Goal: Use online tool/utility: Utilize a website feature to perform a specific function

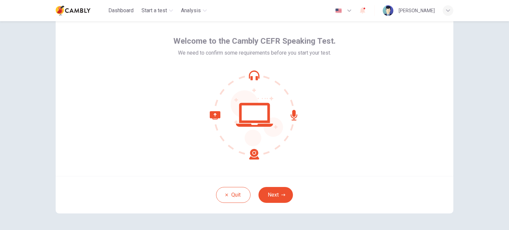
scroll to position [33, 0]
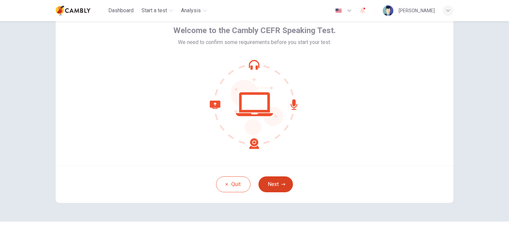
click at [278, 180] on button "Next" at bounding box center [276, 185] width 34 height 16
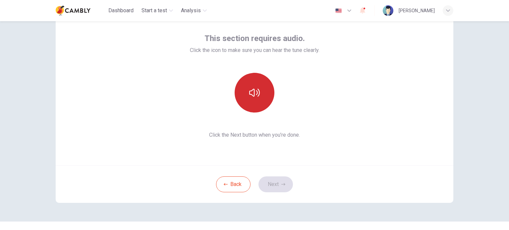
click at [255, 98] on button "button" at bounding box center [255, 93] width 40 height 40
click at [259, 106] on button "button" at bounding box center [255, 93] width 40 height 40
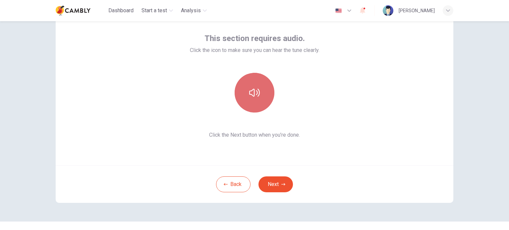
click at [259, 105] on button "button" at bounding box center [255, 93] width 40 height 40
click at [262, 104] on button "button" at bounding box center [255, 93] width 40 height 40
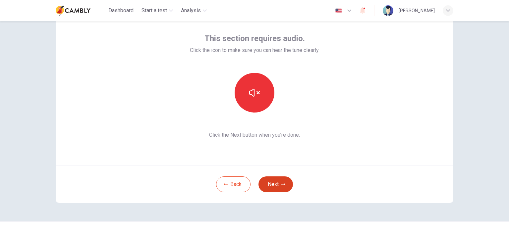
click at [277, 182] on button "Next" at bounding box center [276, 185] width 34 height 16
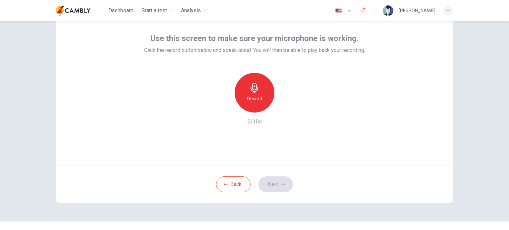
click at [257, 101] on h6 "Record" at bounding box center [254, 99] width 15 height 8
click at [286, 109] on icon "button" at bounding box center [285, 107] width 7 height 7
click at [284, 109] on icon "button" at bounding box center [285, 107] width 7 height 7
click at [279, 192] on button "Next" at bounding box center [276, 185] width 34 height 16
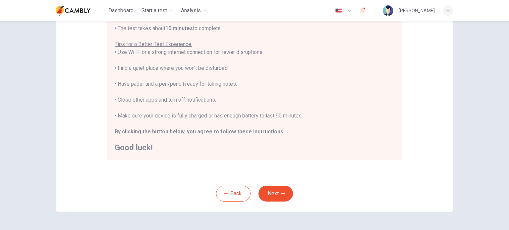
scroll to position [105, 0]
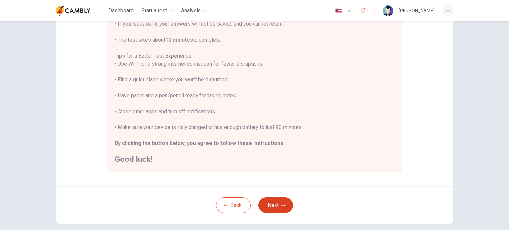
click at [278, 203] on button "Next" at bounding box center [276, 206] width 34 height 16
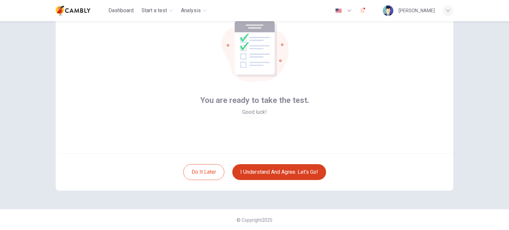
scroll to position [12, 0]
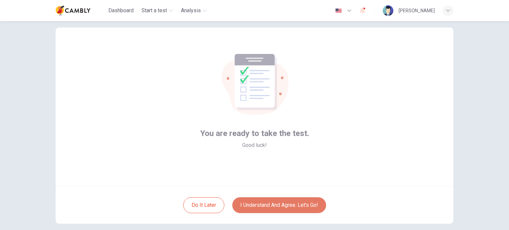
click at [266, 199] on button "I understand and agree. Let’s go!" at bounding box center [279, 206] width 94 height 16
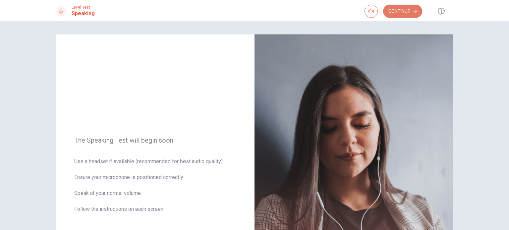
click at [401, 14] on button "Continue" at bounding box center [402, 11] width 39 height 13
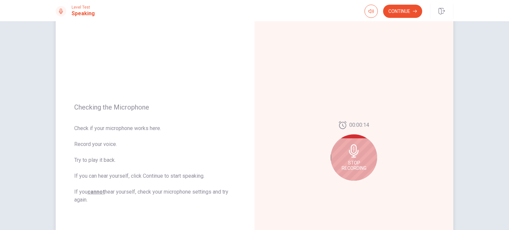
scroll to position [66, 0]
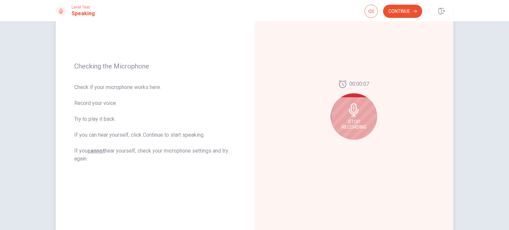
click at [351, 123] on span "Stop Recording" at bounding box center [354, 124] width 25 height 11
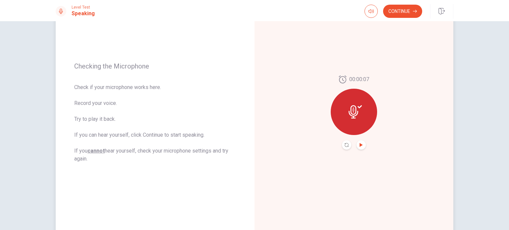
click at [361, 144] on icon "Play Audio" at bounding box center [361, 145] width 4 height 4
click at [346, 144] on icon "Record Again" at bounding box center [347, 145] width 4 height 4
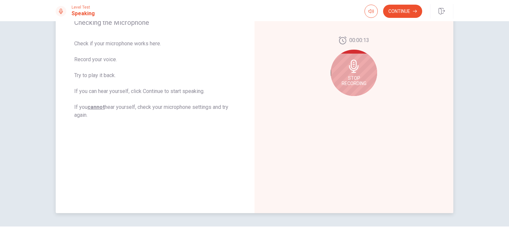
scroll to position [127, 0]
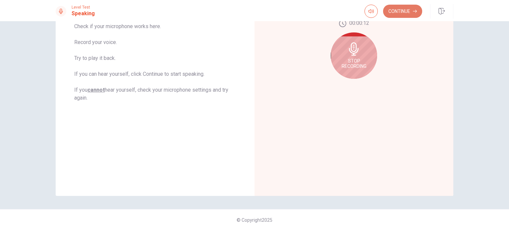
click at [404, 15] on button "Continue" at bounding box center [402, 11] width 39 height 13
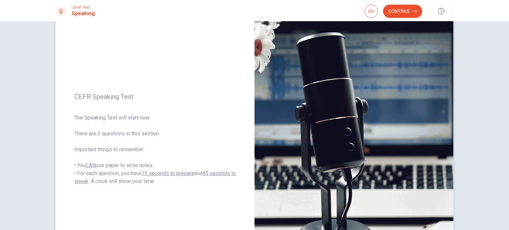
scroll to position [28, 0]
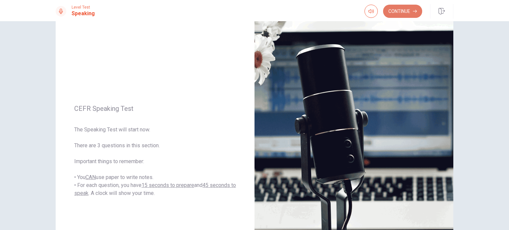
click at [403, 13] on button "Continue" at bounding box center [402, 11] width 39 height 13
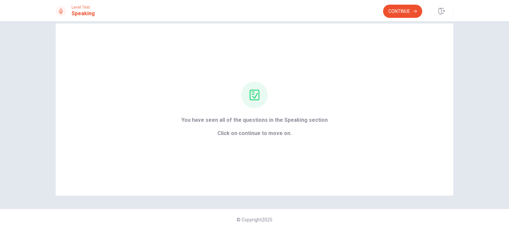
scroll to position [0, 0]
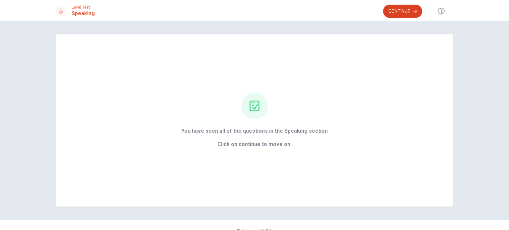
click at [387, 8] on button "Continue" at bounding box center [402, 11] width 39 height 13
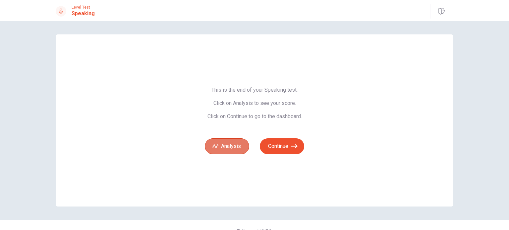
click at [225, 147] on button "Analysis" at bounding box center [227, 147] width 44 height 16
